Goal: Information Seeking & Learning: Find specific fact

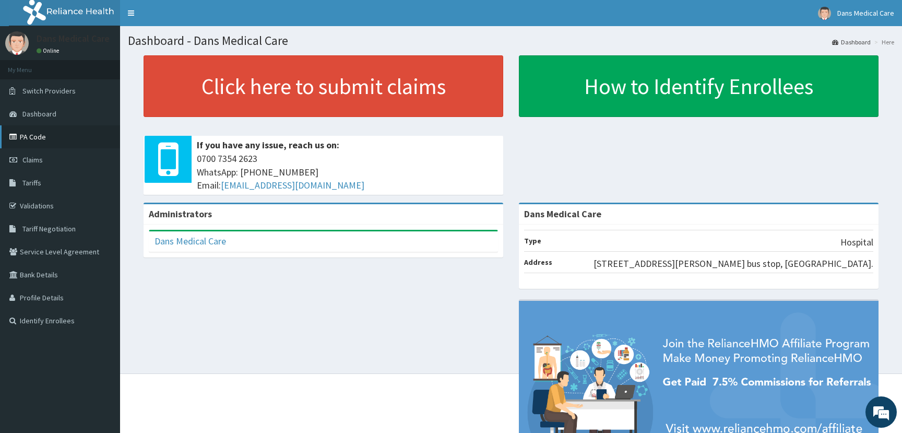
click at [43, 136] on link "PA Code" at bounding box center [60, 136] width 120 height 23
click at [39, 189] on link "Tariffs" at bounding box center [60, 182] width 120 height 23
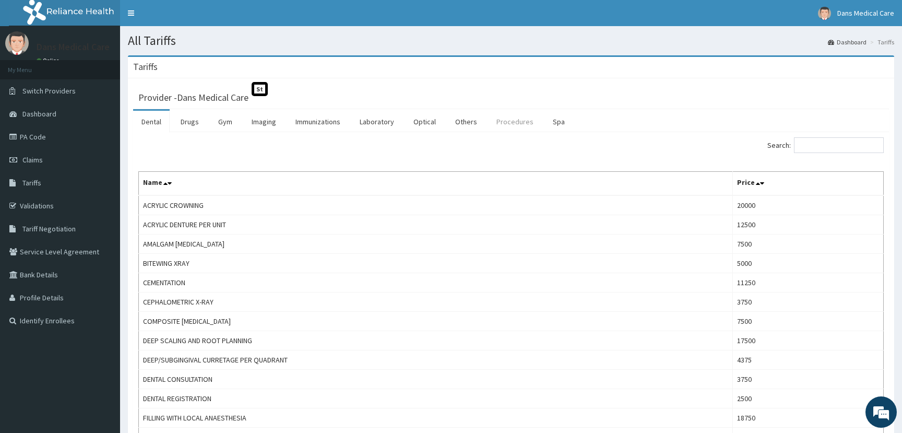
click at [517, 124] on link "Procedures" at bounding box center [515, 122] width 54 height 22
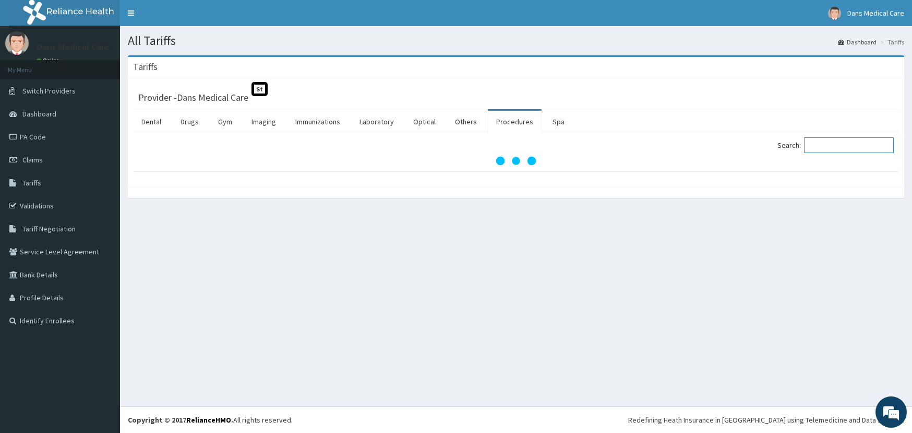
click at [833, 146] on input "Search:" at bounding box center [849, 145] width 90 height 16
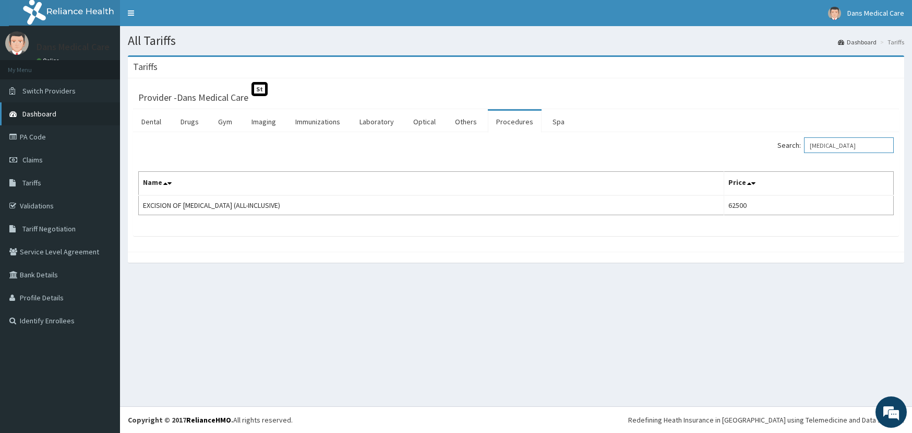
type input "LIPOMA"
click at [238, 305] on div "All Tariffs Dashboard Tariffs Tariffs Provider - Dans Medical Care St Dental Dr…" at bounding box center [516, 216] width 792 height 380
click at [869, 10] on span "Dans Medical Care" at bounding box center [875, 12] width 57 height 9
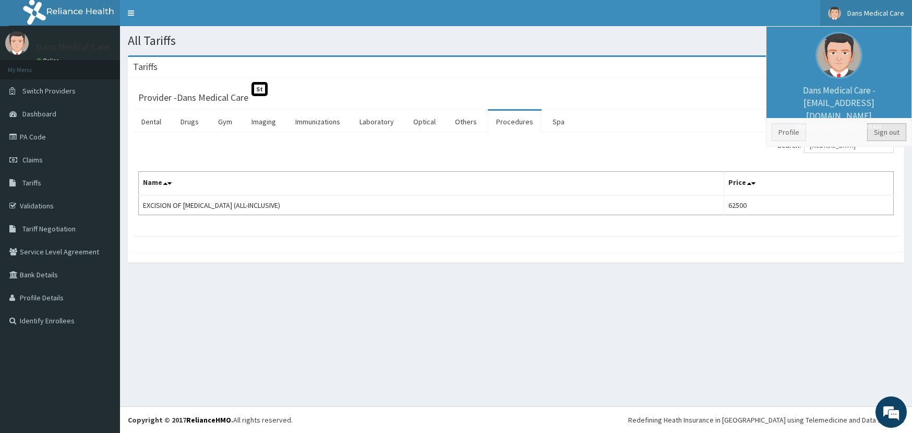
click at [887, 126] on link "Sign out" at bounding box center [886, 132] width 39 height 18
